Goal: Task Accomplishment & Management: Manage account settings

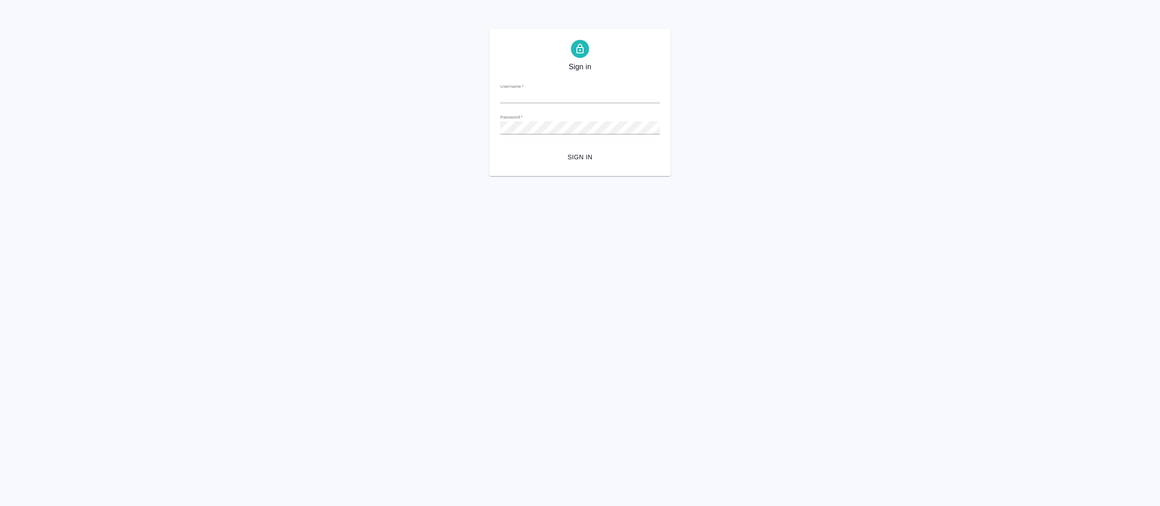
type input "[EMAIL_ADDRESS][DOMAIN_NAME]"
click at [573, 161] on span "Sign in" at bounding box center [579, 157] width 145 height 11
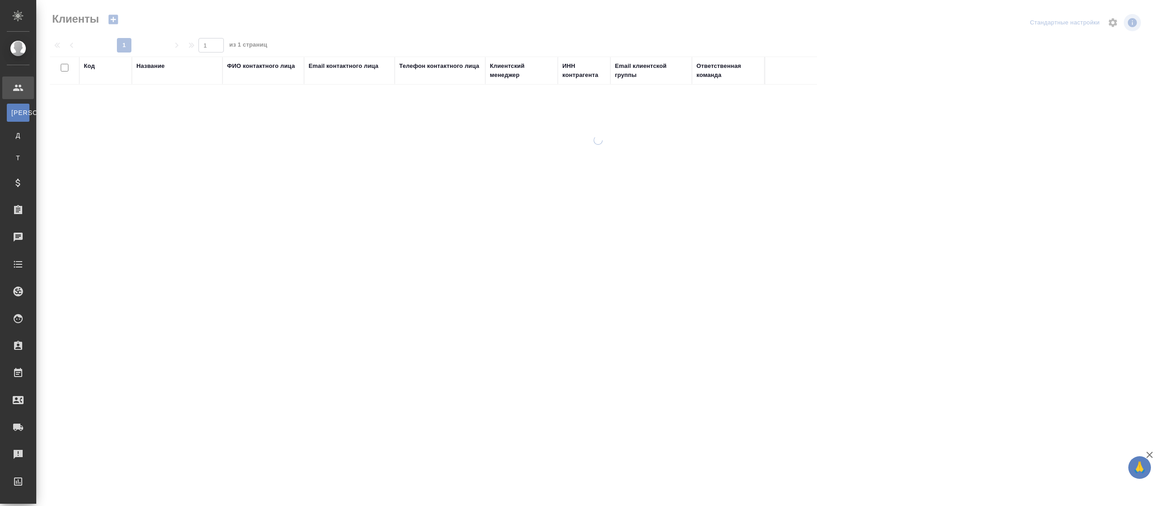
select select "RU"
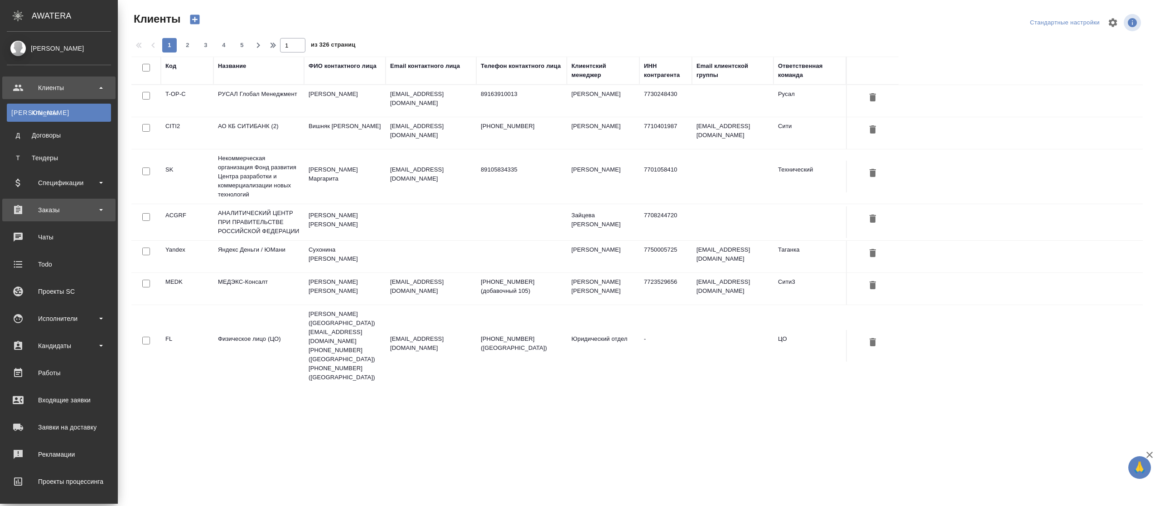
click at [78, 210] on div "Заказы" at bounding box center [59, 210] width 104 height 14
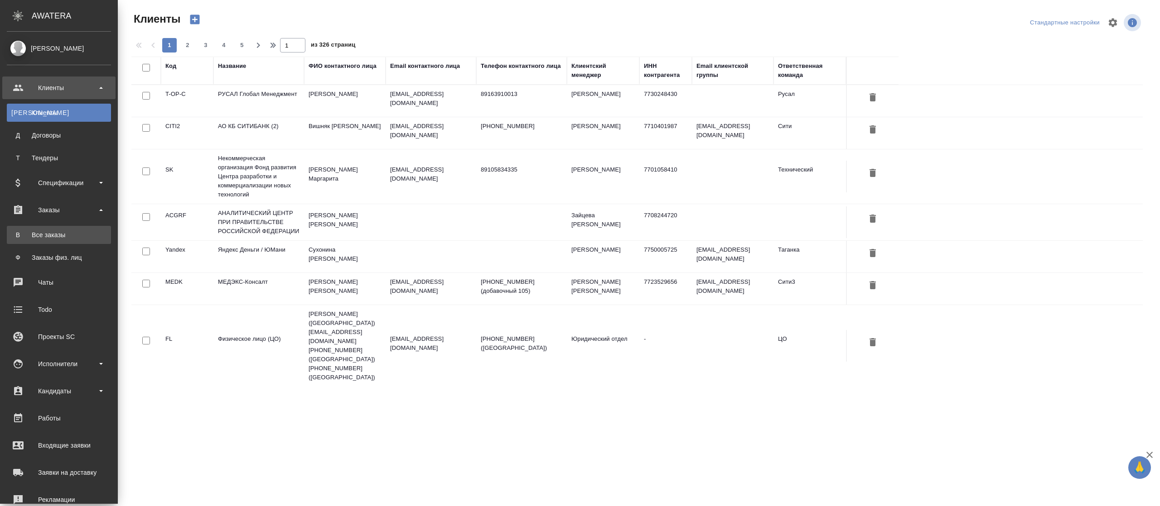
click at [73, 233] on div "Все заказы" at bounding box center [58, 235] width 95 height 9
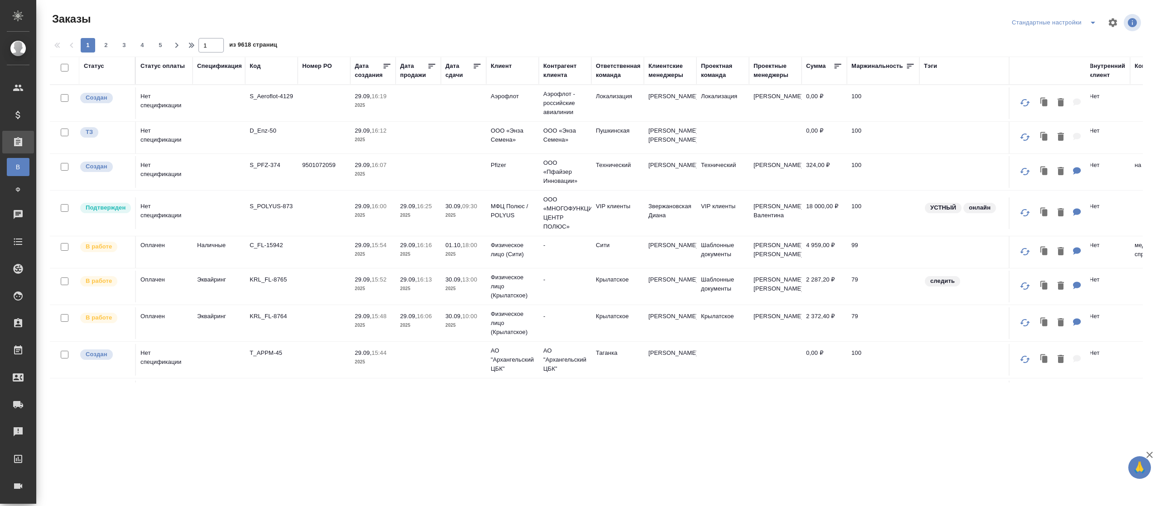
click at [498, 65] on div "Клиент" at bounding box center [501, 66] width 21 height 9
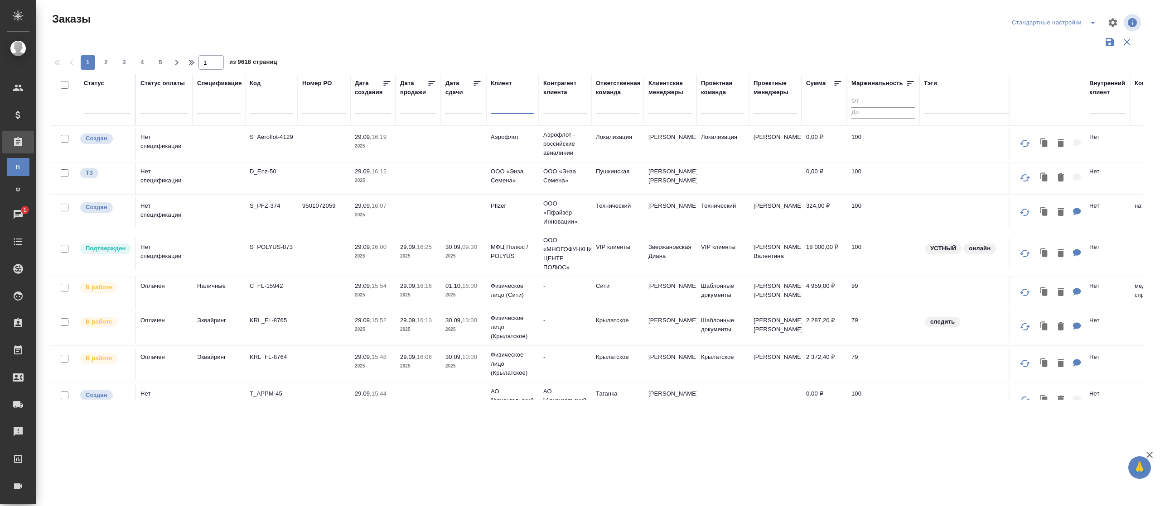
click at [500, 111] on input "text" at bounding box center [512, 108] width 43 height 11
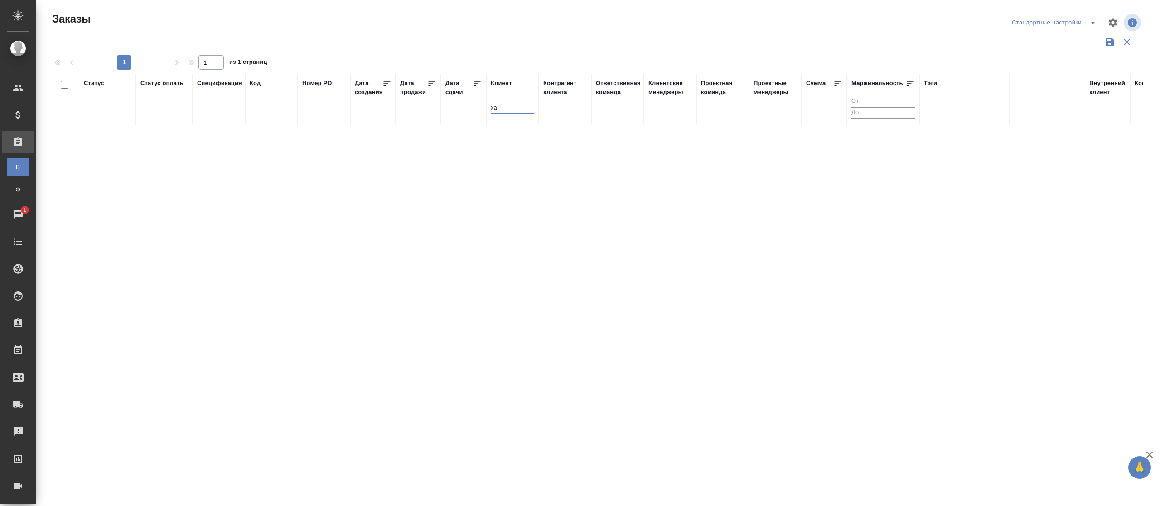
type input "х"
click at [501, 107] on input "Haer" at bounding box center [512, 108] width 43 height 11
click at [515, 107] on input "[PERSON_NAME]" at bounding box center [512, 108] width 43 height 11
drag, startPoint x: 513, startPoint y: 105, endPoint x: 499, endPoint y: 109, distance: 14.5
click at [499, 109] on input "[PERSON_NAME]" at bounding box center [512, 108] width 43 height 11
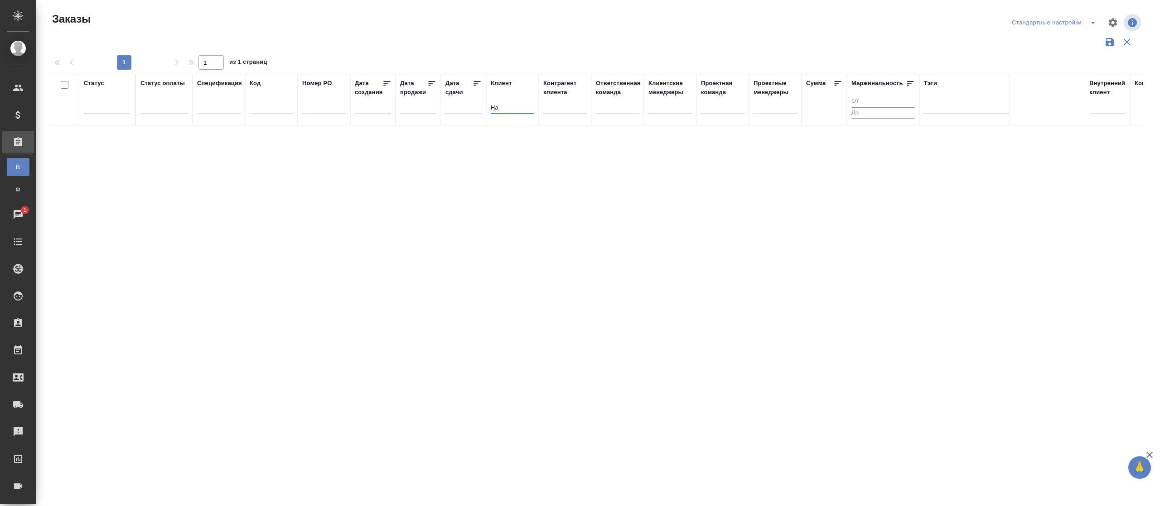
type input "H"
type input "h"
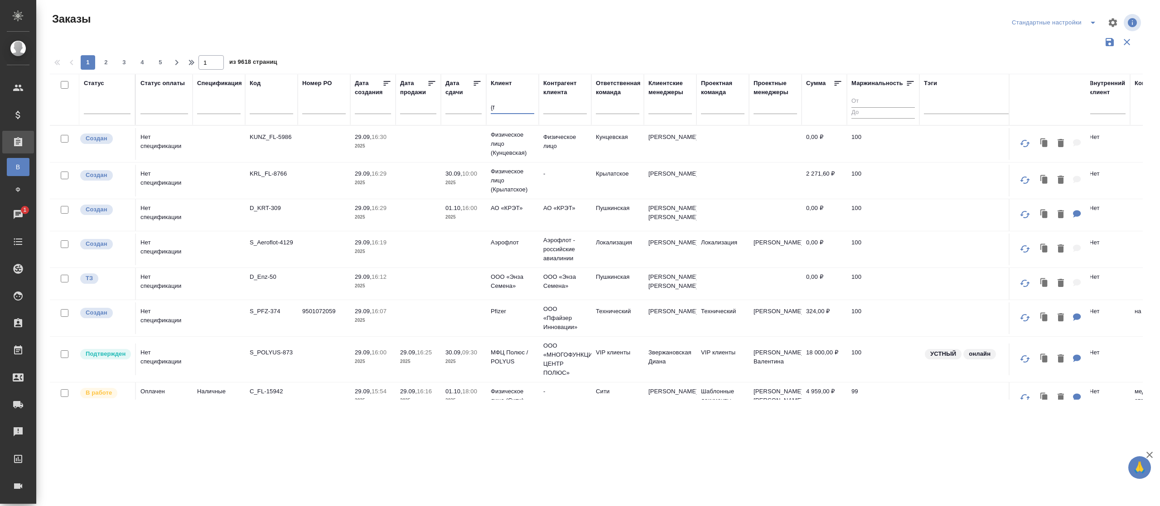
type input "{"
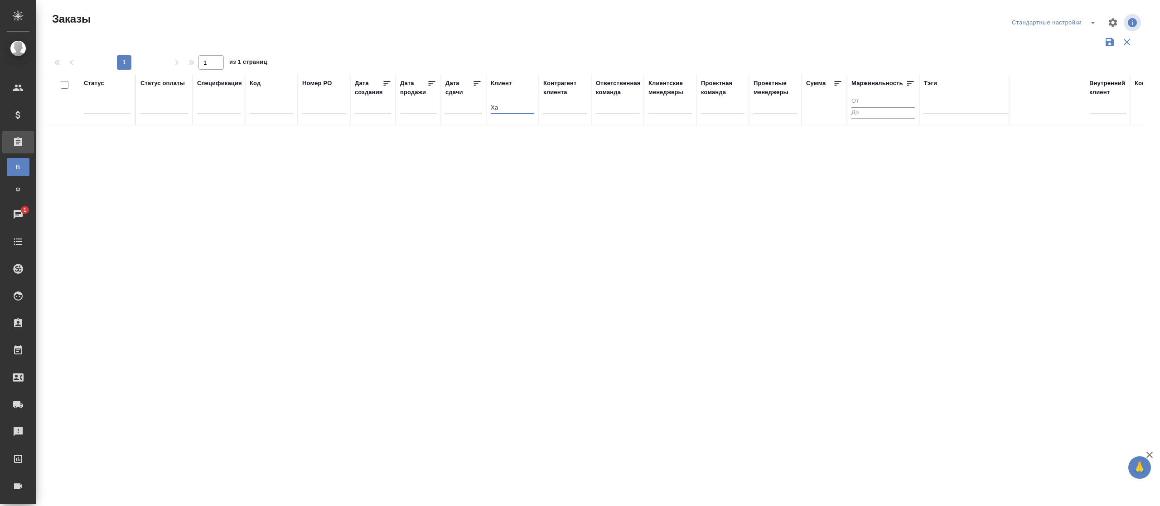
type input "Х"
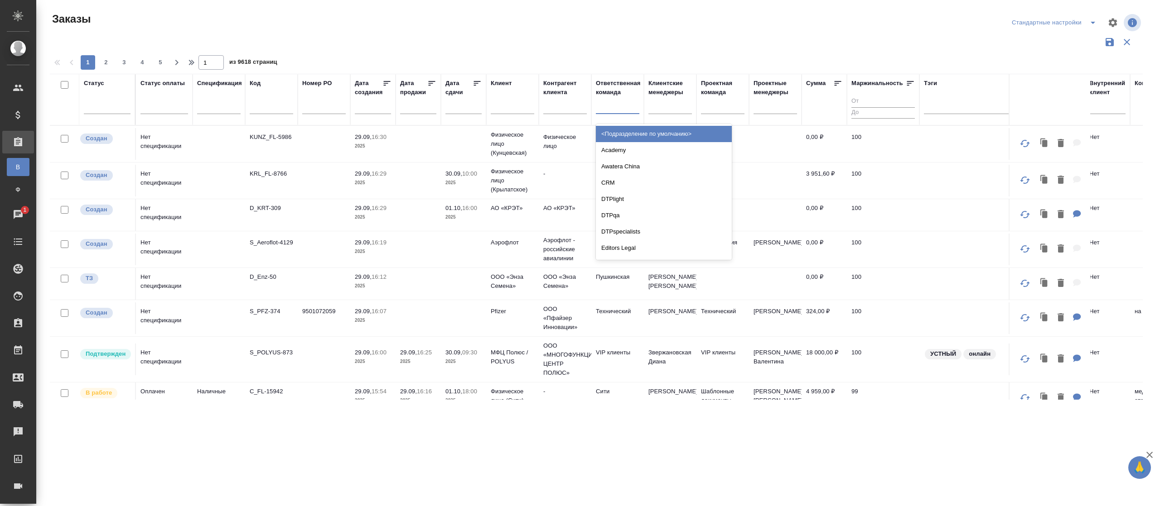
click at [609, 105] on div at bounding box center [617, 104] width 43 height 13
type input "техн"
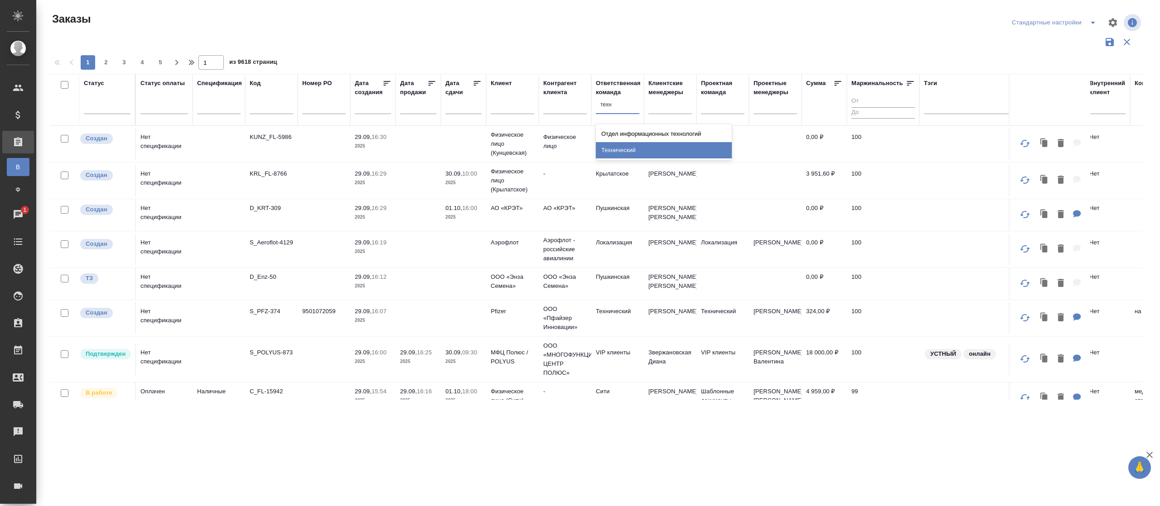
click at [624, 152] on div "Технический" at bounding box center [664, 150] width 136 height 16
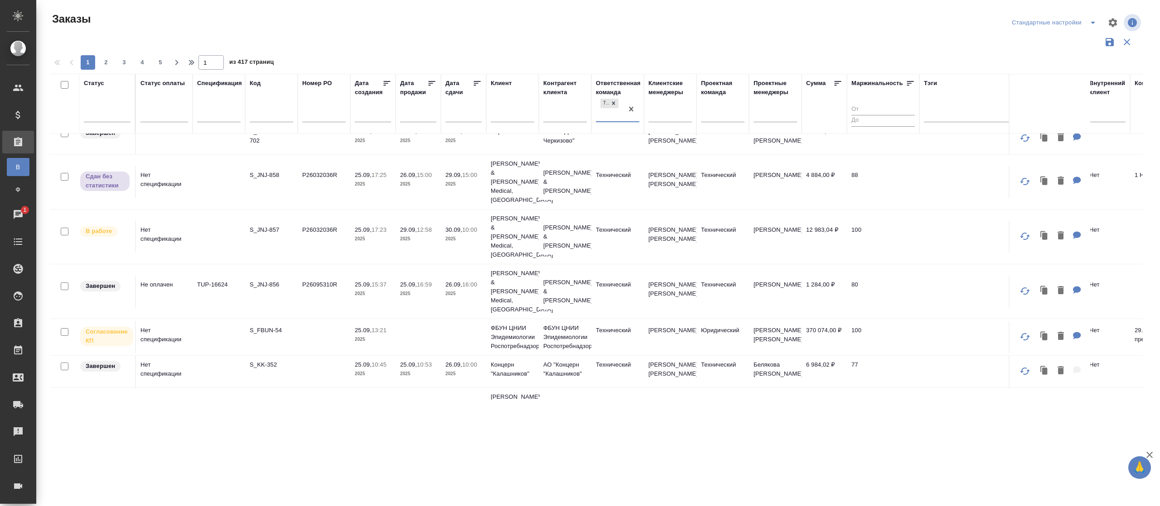
scroll to position [628, 0]
click at [419, 88] on div "Дата продажи" at bounding box center [413, 88] width 27 height 18
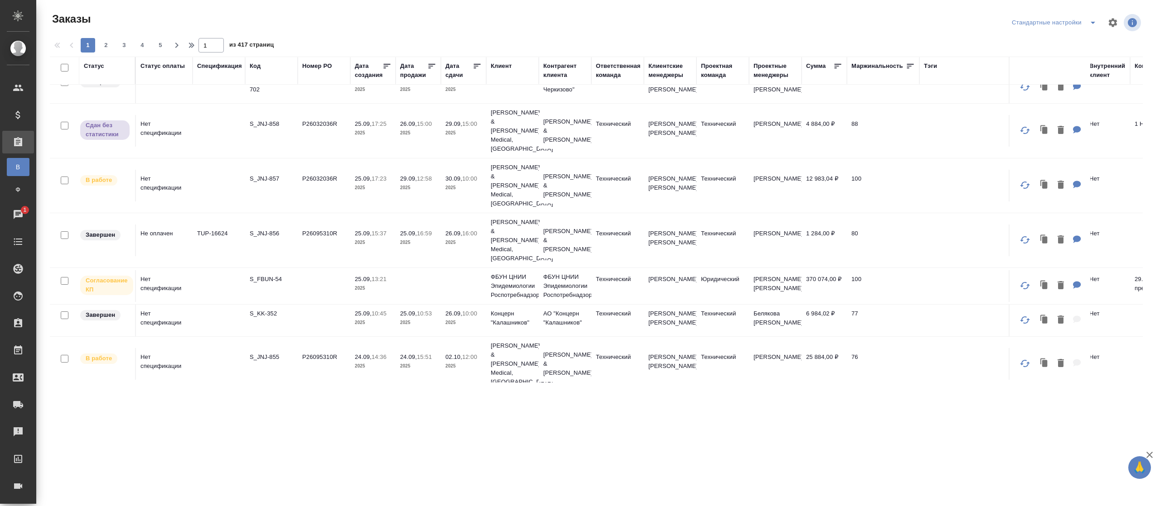
scroll to position [597, 0]
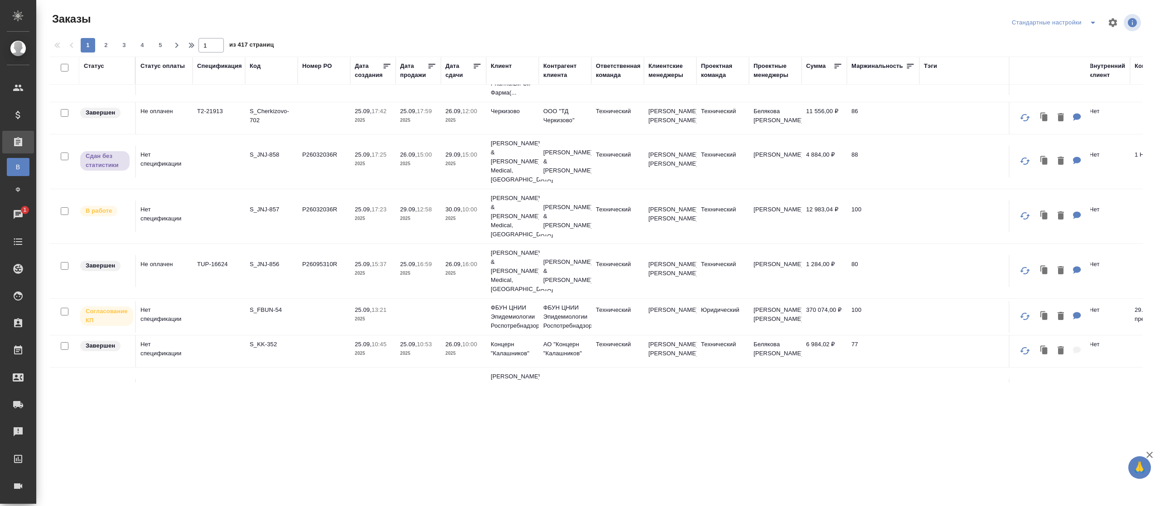
click at [419, 82] on th "Дата продажи" at bounding box center [417, 71] width 45 height 28
click at [419, 72] on div "Дата продажи" at bounding box center [413, 71] width 27 height 18
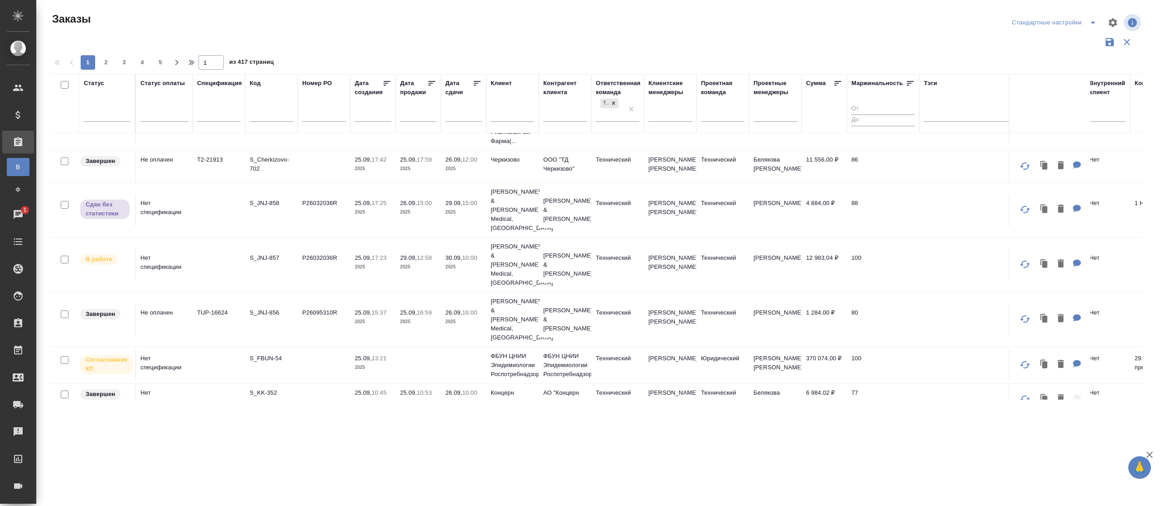
scroll to position [628, 0]
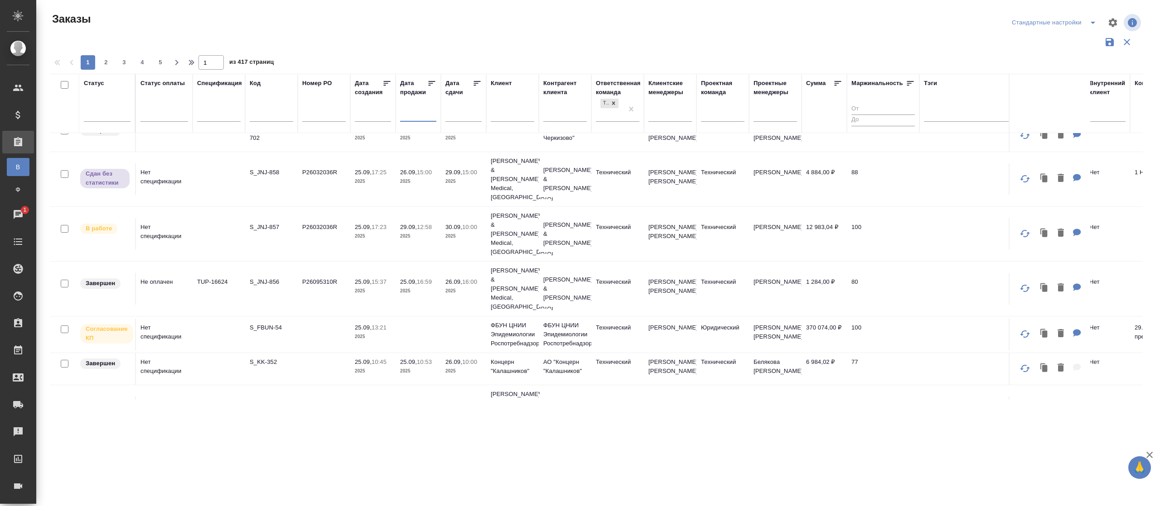
click at [417, 119] on input "text" at bounding box center [420, 114] width 31 height 13
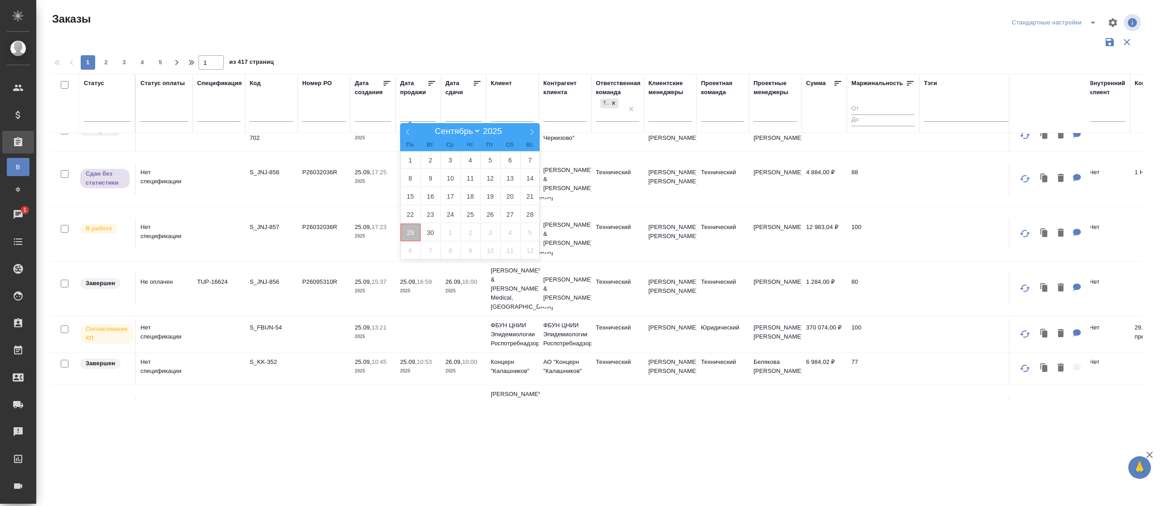
click at [409, 228] on span "29" at bounding box center [410, 233] width 20 height 18
type div "[DATE]T21:00:00.000Z"
click at [426, 230] on span "30" at bounding box center [430, 233] width 20 height 18
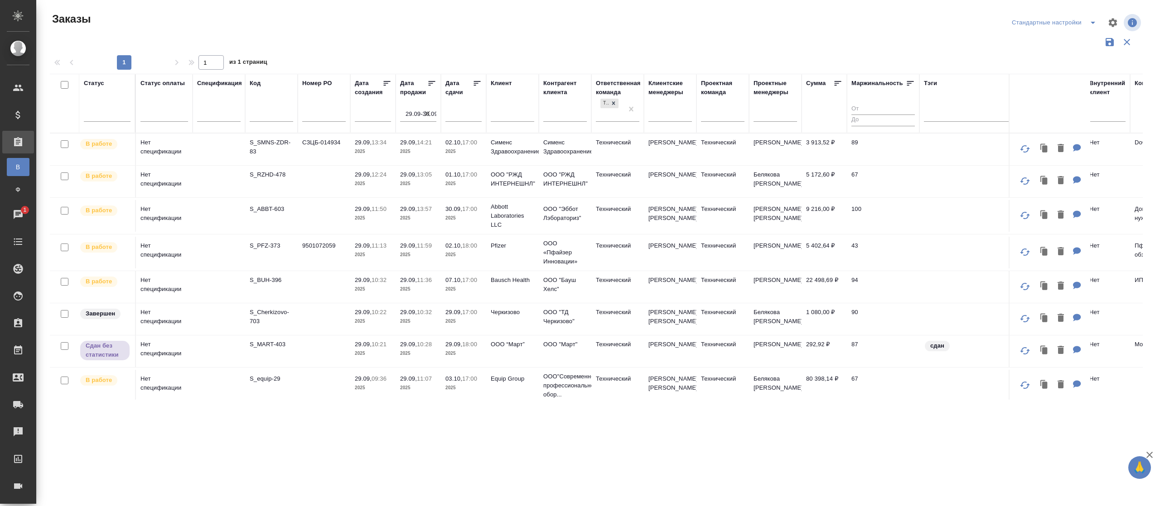
scroll to position [130, 0]
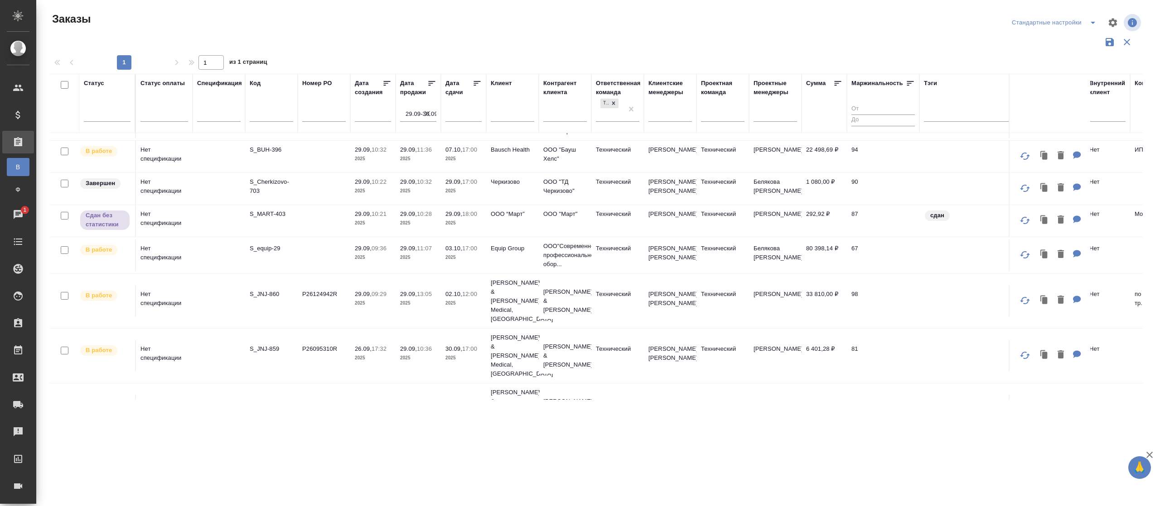
click at [428, 112] on icon "button" at bounding box center [427, 113] width 9 height 9
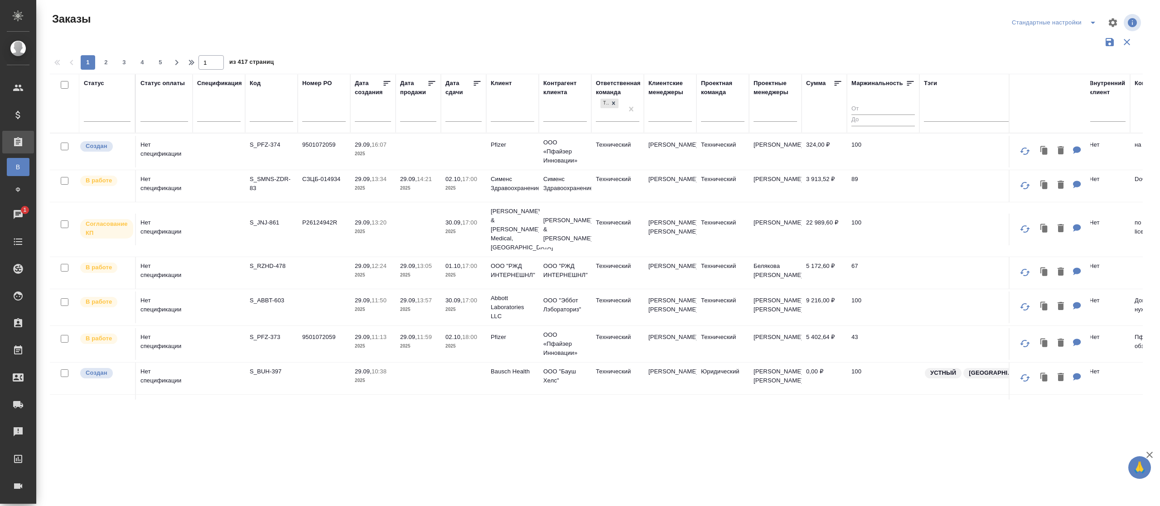
scroll to position [130, 0]
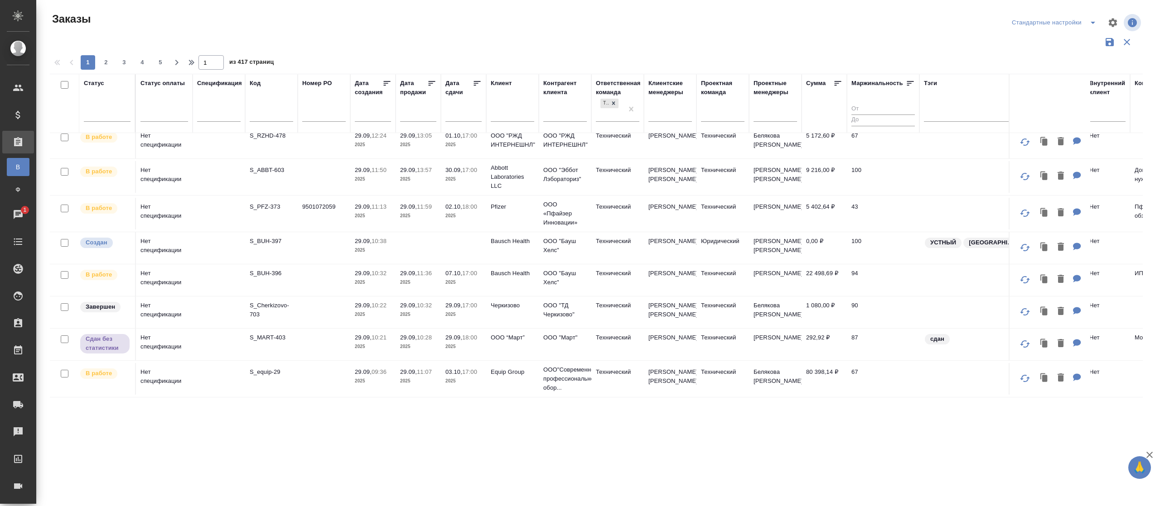
click at [275, 110] on div at bounding box center [271, 117] width 43 height 22
click at [275, 111] on input "text" at bounding box center [271, 115] width 43 height 11
click at [276, 112] on input "text" at bounding box center [271, 115] width 43 height 11
type input "р"
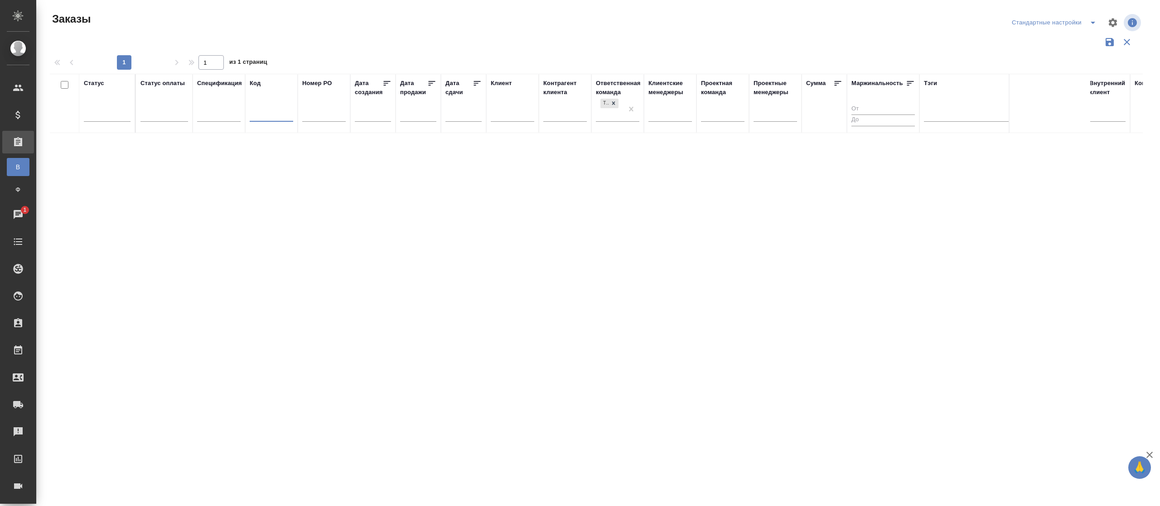
scroll to position [0, 0]
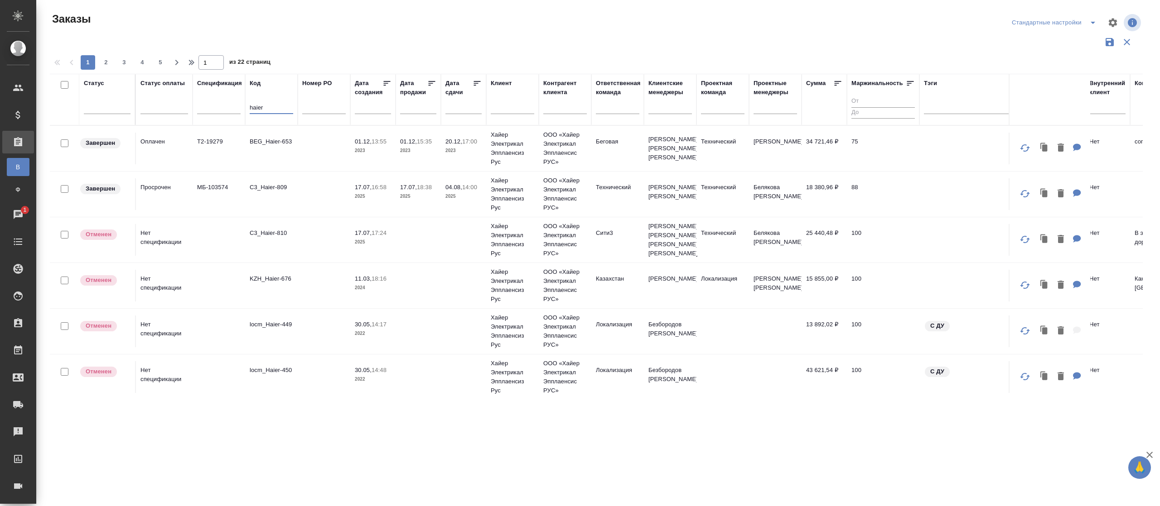
click at [279, 103] on input "haier" at bounding box center [271, 108] width 43 height 11
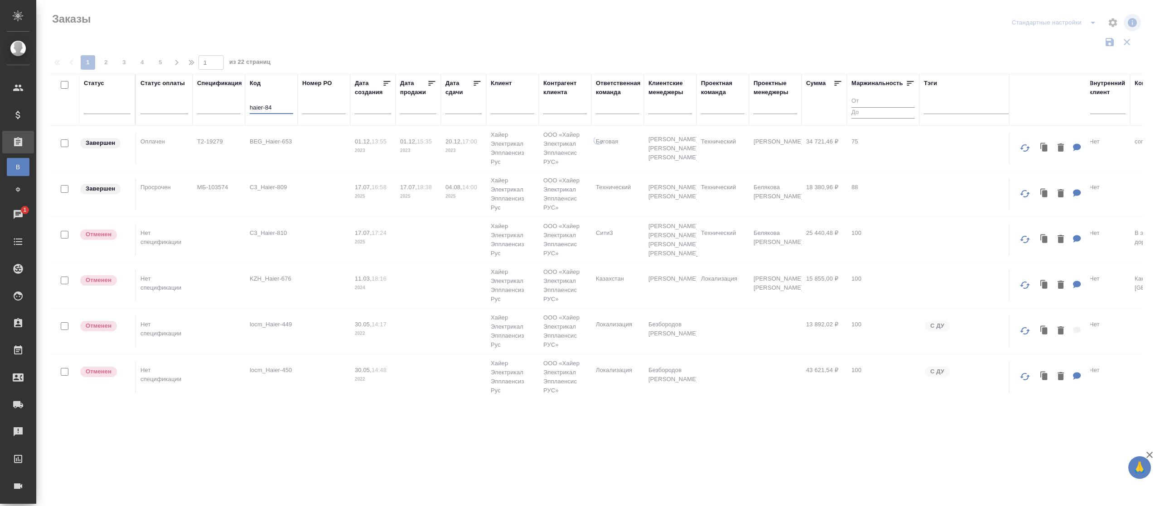
type input "haier-840"
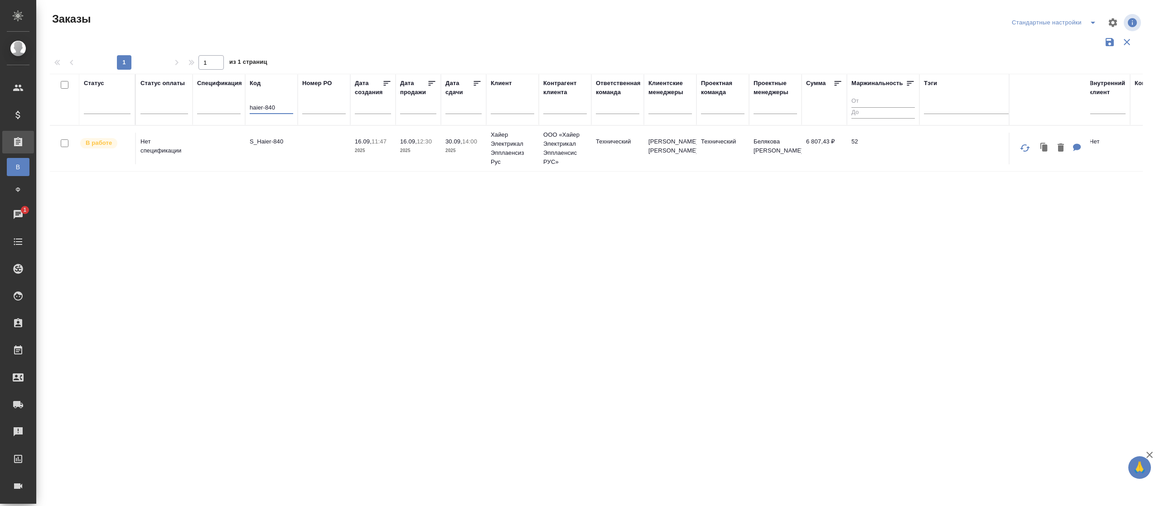
drag, startPoint x: 279, startPoint y: 103, endPoint x: 241, endPoint y: 103, distance: 37.6
click at [241, 103] on tr "Статус Статус оплаты Спецификация Код haier-840 Номер PO Дата создания Дата про…" at bounding box center [711, 100] width 1323 height 52
